Goal: Task Accomplishment & Management: Manage account settings

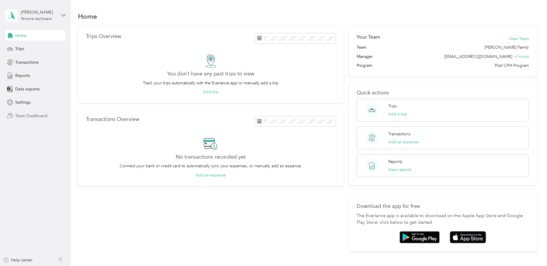
click at [35, 116] on span "Team Dashboard" at bounding box center [31, 116] width 32 height 6
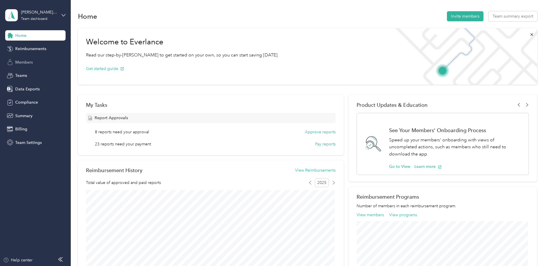
click at [19, 60] on span "Members" at bounding box center [24, 62] width 18 height 6
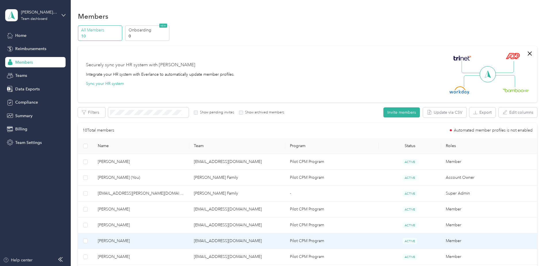
click at [114, 238] on span "[PERSON_NAME]" at bounding box center [141, 241] width 87 height 6
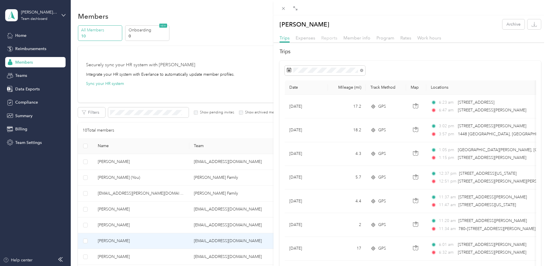
click at [326, 38] on span "Reports" at bounding box center [329, 37] width 16 height 5
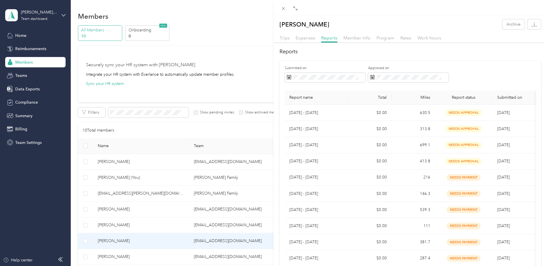
click at [20, 76] on div "[PERSON_NAME] Archive Trips Expenses Reports Member info Program Rates Work hou…" at bounding box center [273, 133] width 547 height 266
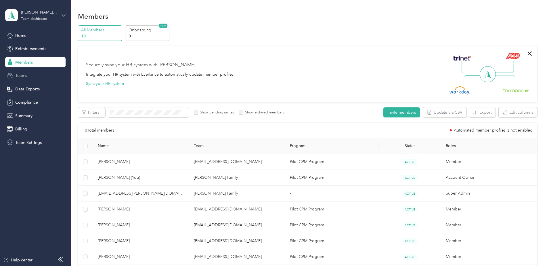
click at [23, 73] on span "Teams" at bounding box center [21, 75] width 12 height 6
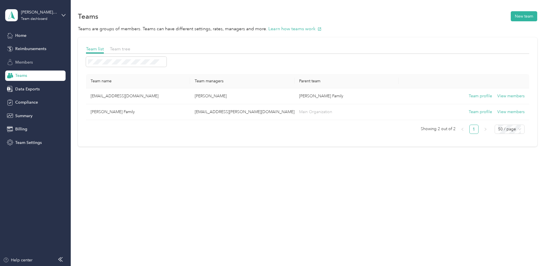
click at [15, 57] on div "Members" at bounding box center [35, 62] width 60 height 10
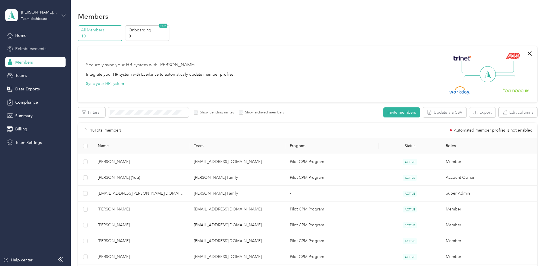
click at [21, 48] on span "Reimbursements" at bounding box center [30, 49] width 31 height 6
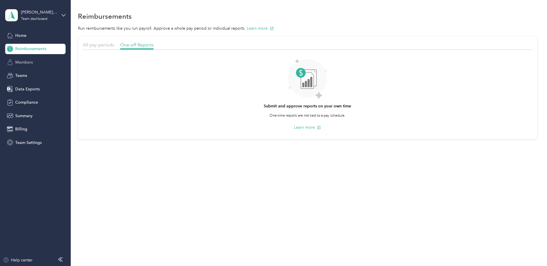
click at [32, 65] on span "Members" at bounding box center [24, 62] width 18 height 6
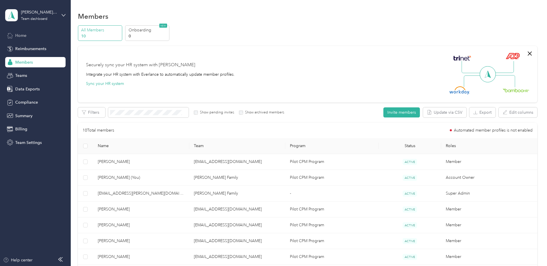
click at [23, 38] on span "Home" at bounding box center [20, 35] width 11 height 6
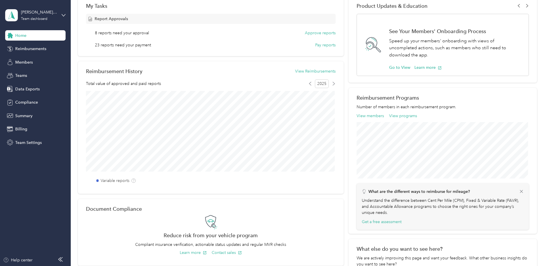
scroll to position [86, 0]
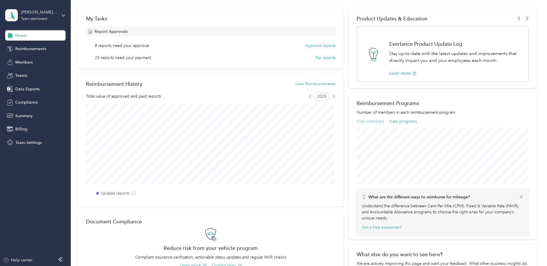
click at [365, 122] on button "View members" at bounding box center [370, 121] width 27 height 6
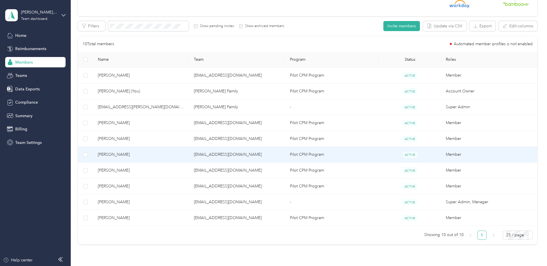
click at [114, 151] on span "[PERSON_NAME]" at bounding box center [141, 154] width 87 height 6
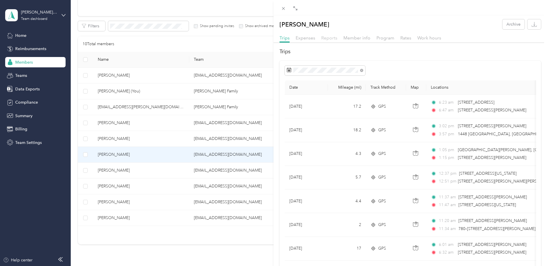
click at [327, 37] on span "Reports" at bounding box center [329, 37] width 16 height 5
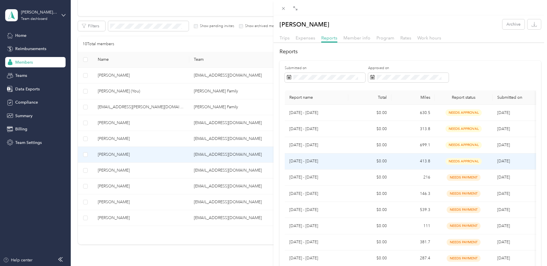
click at [463, 161] on span "needs approval" at bounding box center [463, 161] width 36 height 7
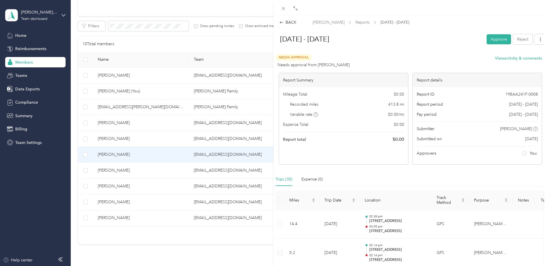
click at [487, 37] on button "Approve" at bounding box center [499, 39] width 24 height 10
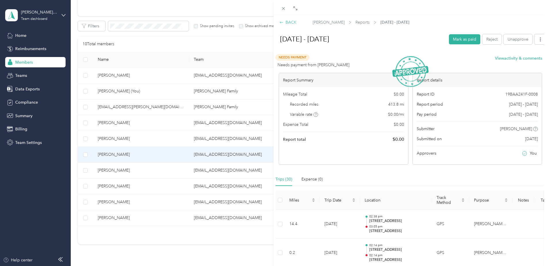
click at [291, 24] on div "BACK" at bounding box center [287, 22] width 17 height 6
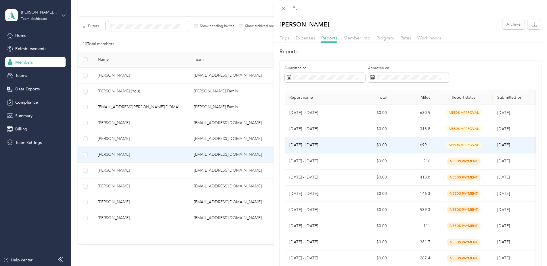
click at [464, 144] on span "needs approval" at bounding box center [463, 144] width 36 height 7
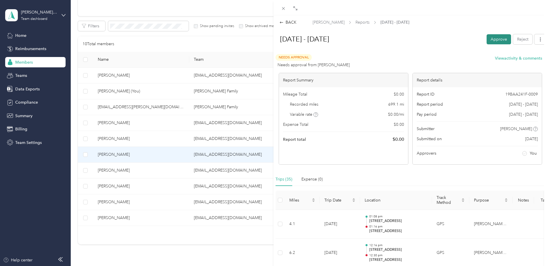
click at [487, 42] on button "Approve" at bounding box center [499, 39] width 24 height 10
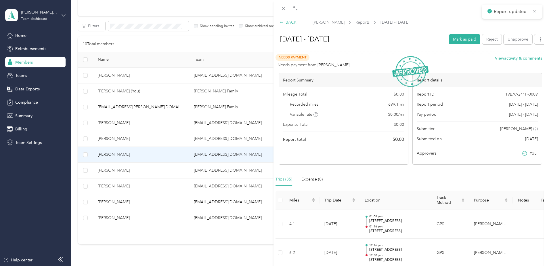
click at [285, 22] on div "BACK" at bounding box center [287, 22] width 17 height 6
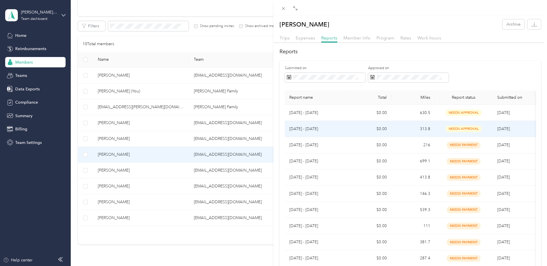
click at [469, 128] on span "needs approval" at bounding box center [463, 128] width 36 height 7
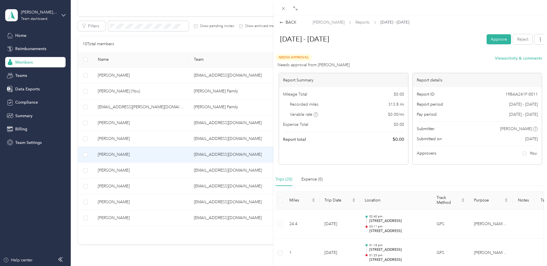
click at [487, 41] on button "Approve" at bounding box center [499, 39] width 24 height 10
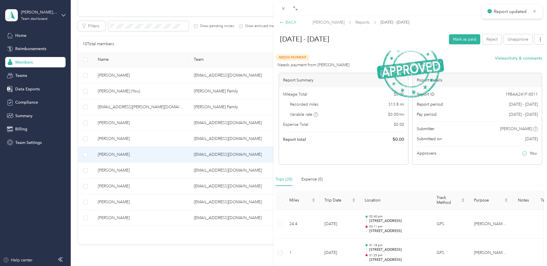
click at [284, 22] on div "BACK" at bounding box center [287, 22] width 17 height 6
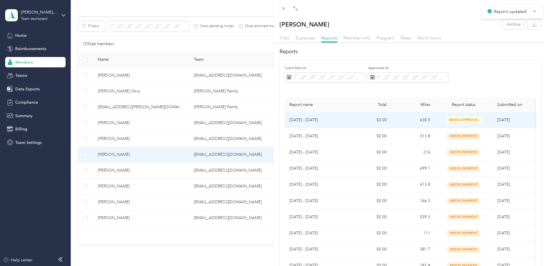
click at [466, 121] on td "needs approval" at bounding box center [464, 120] width 58 height 16
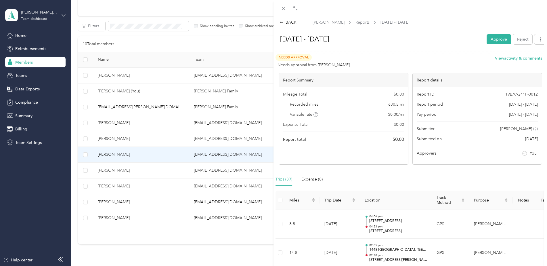
click at [494, 37] on button "Approve" at bounding box center [499, 39] width 24 height 10
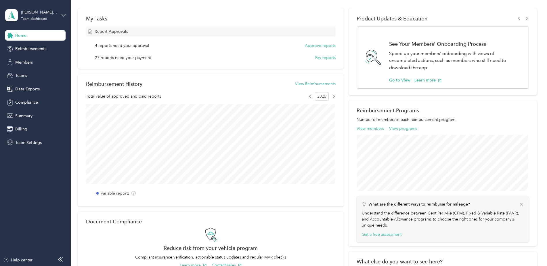
click at [380, 110] on h2 "Reimbursement Programs" at bounding box center [443, 110] width 172 height 6
click at [364, 127] on button "View members" at bounding box center [370, 128] width 27 height 6
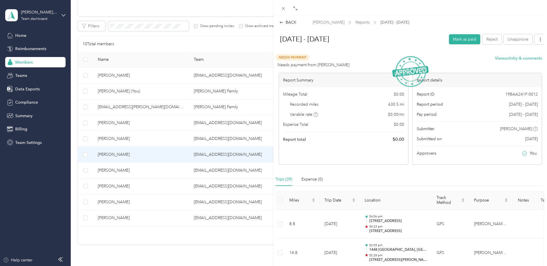
click at [290, 22] on div "BACK" at bounding box center [287, 22] width 17 height 6
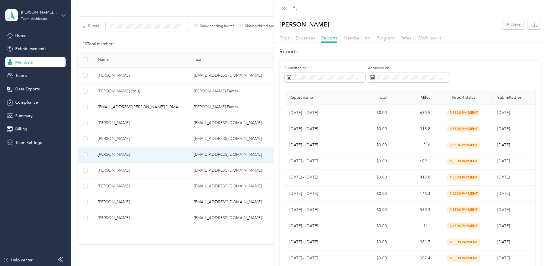
click at [119, 139] on div "[PERSON_NAME] Archive Trips Expenses Reports Member info Program Rates Work hou…" at bounding box center [273, 133] width 547 height 266
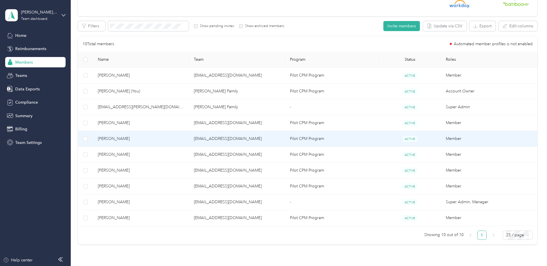
click at [106, 139] on span "[PERSON_NAME]" at bounding box center [141, 138] width 87 height 6
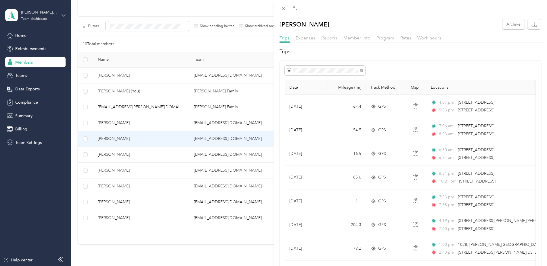
click at [327, 37] on span "Reports" at bounding box center [329, 37] width 16 height 5
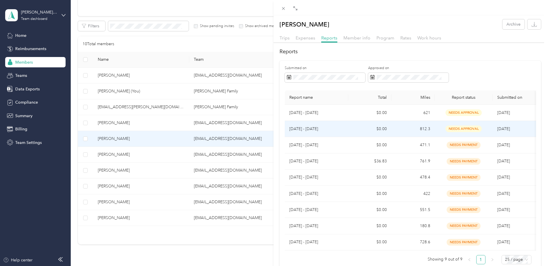
click at [460, 127] on span "needs approval" at bounding box center [463, 128] width 36 height 7
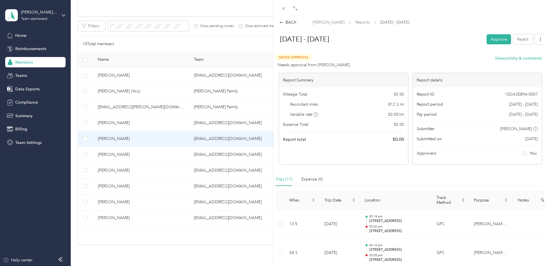
click at [490, 42] on button "Approve" at bounding box center [499, 39] width 24 height 10
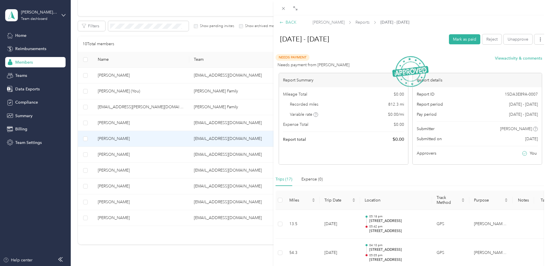
click at [289, 22] on div "BACK" at bounding box center [287, 22] width 17 height 6
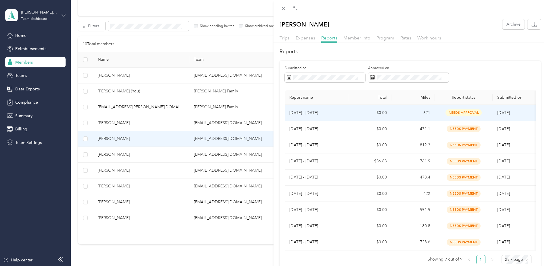
click at [459, 114] on span "needs approval" at bounding box center [463, 112] width 36 height 7
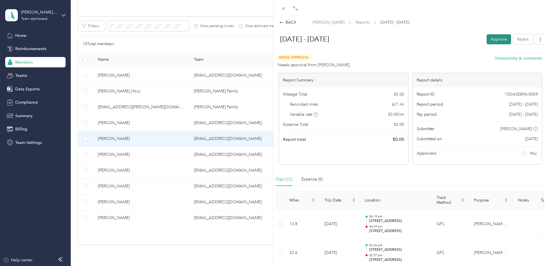
click at [496, 41] on button "Approve" at bounding box center [499, 39] width 24 height 10
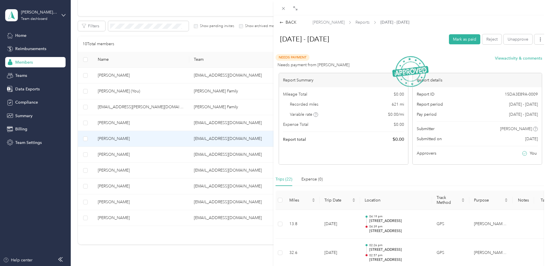
click at [106, 172] on div "BACK [PERSON_NAME] Reports [DATE] - [DATE] [DATE] - [DATE] Mark as paid Reject …" at bounding box center [273, 133] width 547 height 266
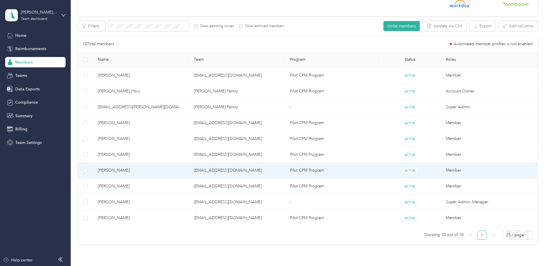
click at [114, 170] on span "[PERSON_NAME]" at bounding box center [141, 170] width 87 height 6
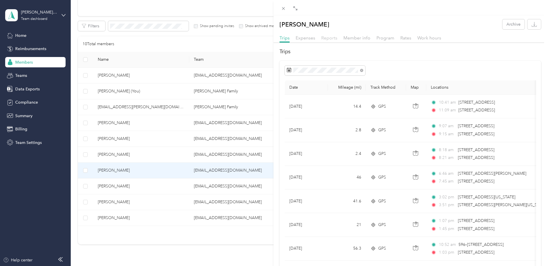
click at [333, 37] on span "Reports" at bounding box center [329, 37] width 16 height 5
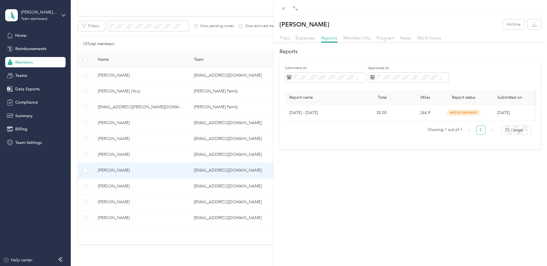
click at [107, 184] on div "[PERSON_NAME] Archive Trips Expenses Reports Member info Program Rates Work hou…" at bounding box center [273, 133] width 547 height 266
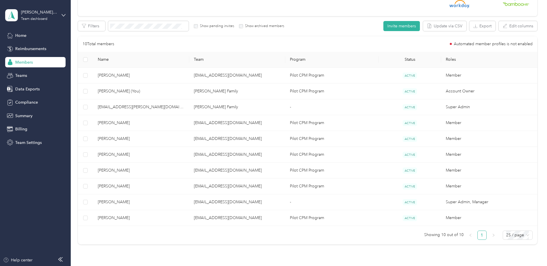
click at [108, 185] on div at bounding box center [273, 133] width 547 height 266
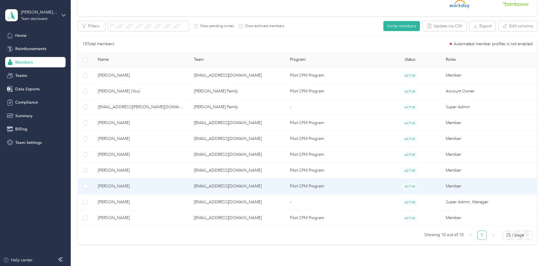
click at [108, 185] on span "[PERSON_NAME]" at bounding box center [141, 186] width 87 height 6
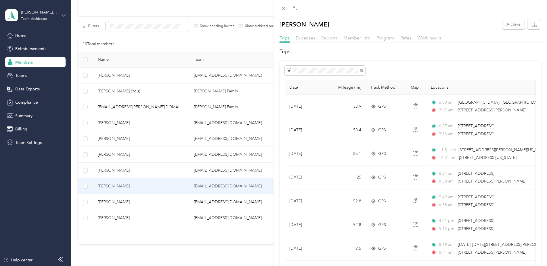
click at [331, 40] on span "Reports" at bounding box center [329, 37] width 16 height 5
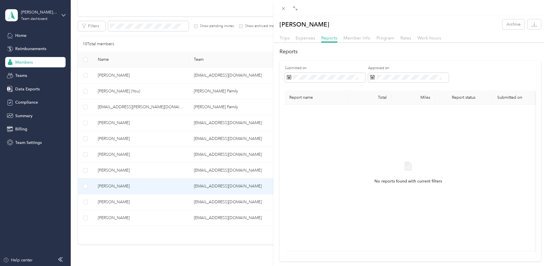
click at [112, 155] on div "[PERSON_NAME] Archive Trips Expenses Reports Member info Program Rates Work hou…" at bounding box center [273, 133] width 547 height 266
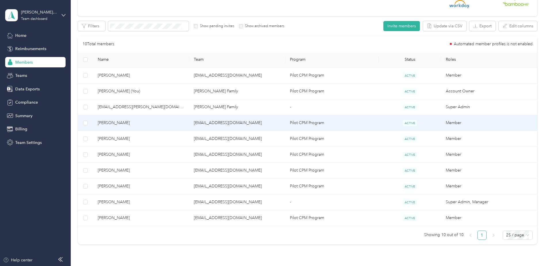
click at [121, 124] on span "[PERSON_NAME]" at bounding box center [141, 123] width 87 height 6
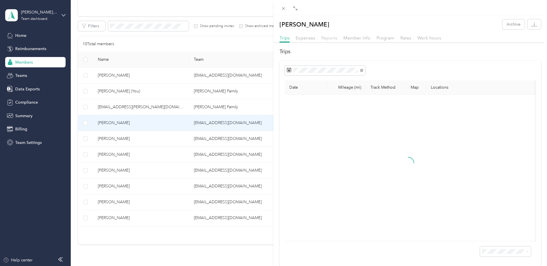
click at [333, 38] on span "Reports" at bounding box center [329, 37] width 16 height 5
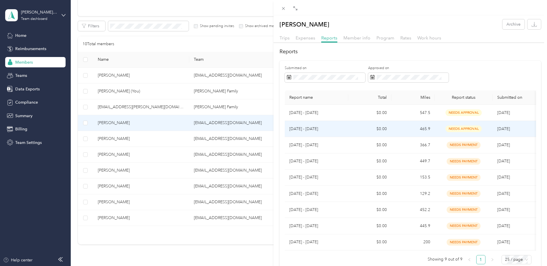
click at [461, 128] on span "needs approval" at bounding box center [463, 128] width 36 height 7
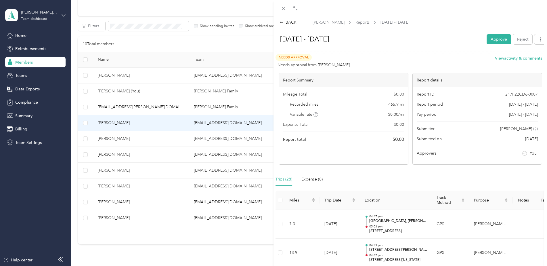
drag, startPoint x: 491, startPoint y: 41, endPoint x: 481, endPoint y: 41, distance: 9.5
click at [490, 40] on button "Approve" at bounding box center [499, 39] width 24 height 10
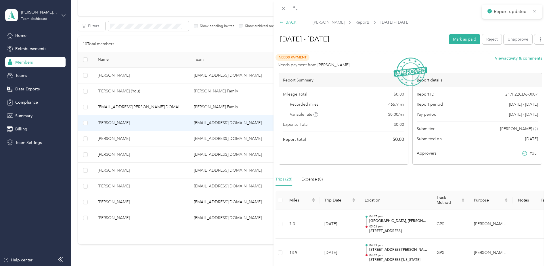
click at [281, 21] on icon at bounding box center [281, 22] width 4 height 4
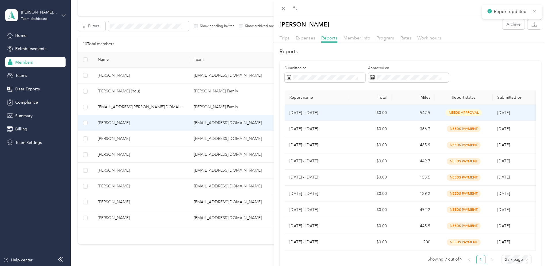
click at [461, 114] on span "needs approval" at bounding box center [463, 112] width 36 height 7
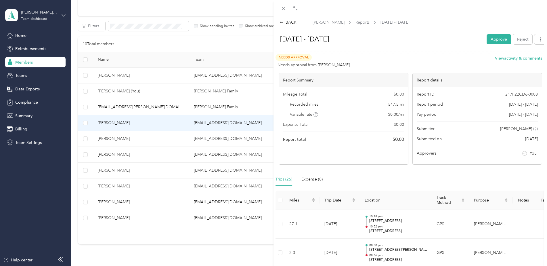
drag, startPoint x: 497, startPoint y: 38, endPoint x: 449, endPoint y: 65, distance: 55.1
click at [497, 38] on button "Approve" at bounding box center [499, 39] width 24 height 10
